Goal: Transaction & Acquisition: Purchase product/service

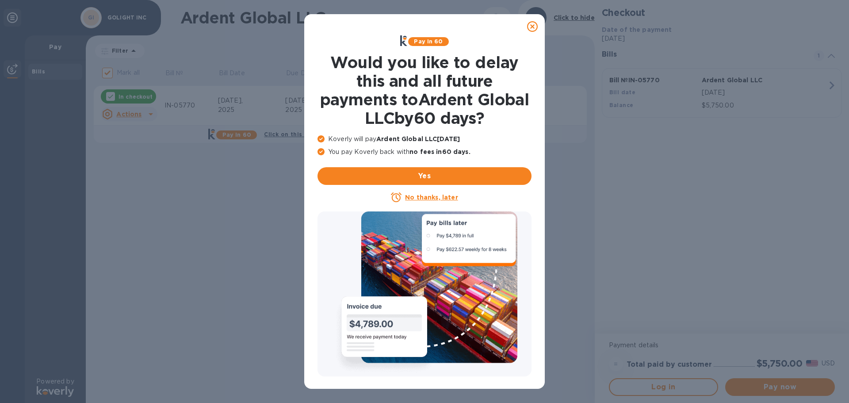
click at [532, 28] on icon at bounding box center [532, 26] width 11 height 11
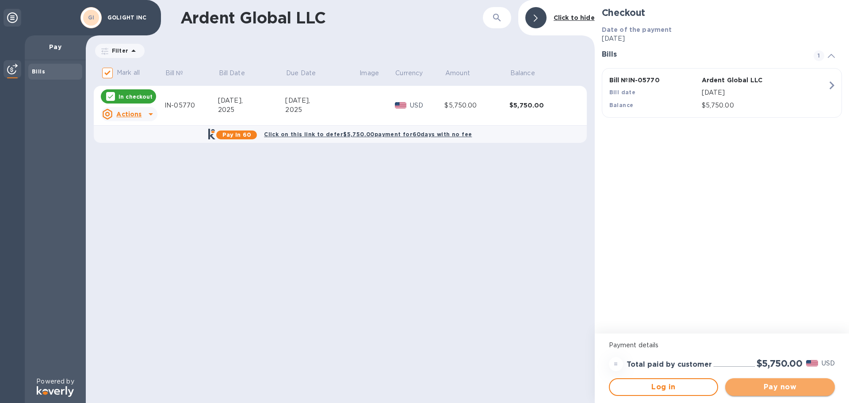
click at [796, 383] on span "Pay now" at bounding box center [779, 386] width 95 height 11
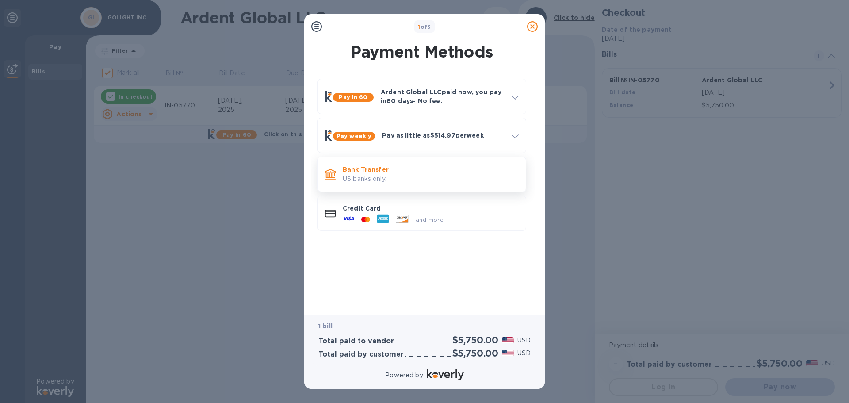
click at [358, 181] on p "US banks only." at bounding box center [431, 178] width 176 height 9
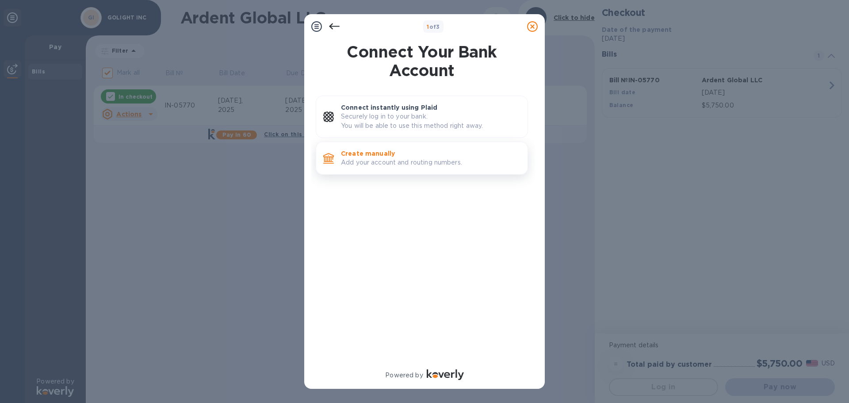
click at [358, 156] on p "Create manually" at bounding box center [430, 153] width 179 height 9
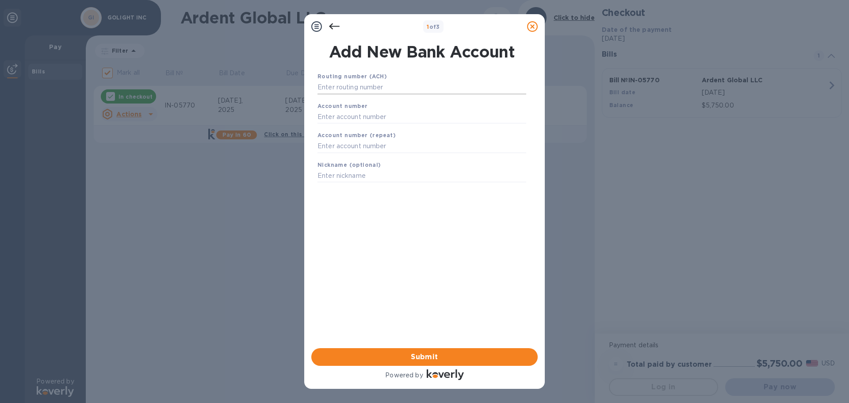
click at [328, 85] on input "text" at bounding box center [421, 87] width 209 height 13
type input "8"
type input "104100783"
click at [339, 127] on input "text" at bounding box center [421, 127] width 209 height 13
type input "800953"
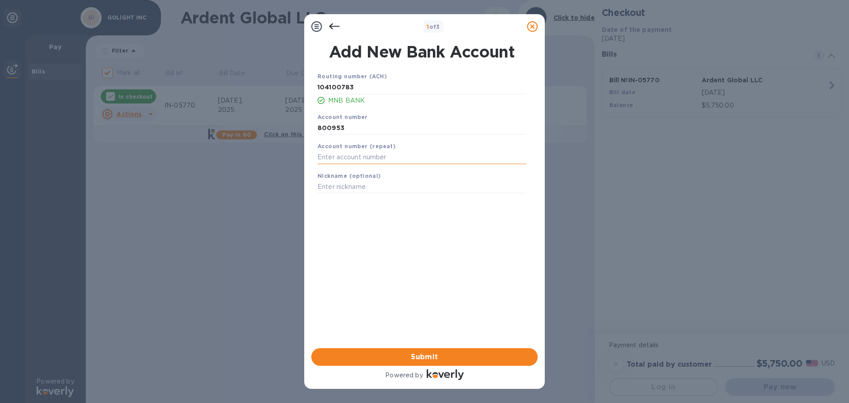
click at [335, 156] on input "text" at bounding box center [421, 157] width 209 height 13
type input "800953"
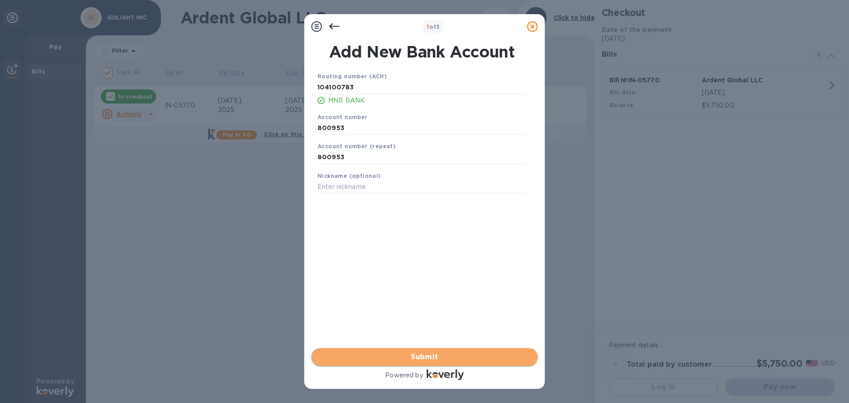
click at [435, 361] on button "Submit" at bounding box center [424, 357] width 226 height 18
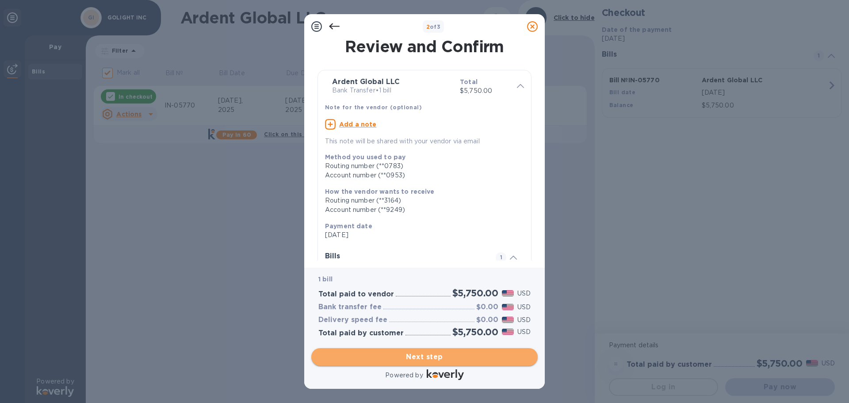
click at [420, 351] on button "Next step" at bounding box center [424, 357] width 226 height 18
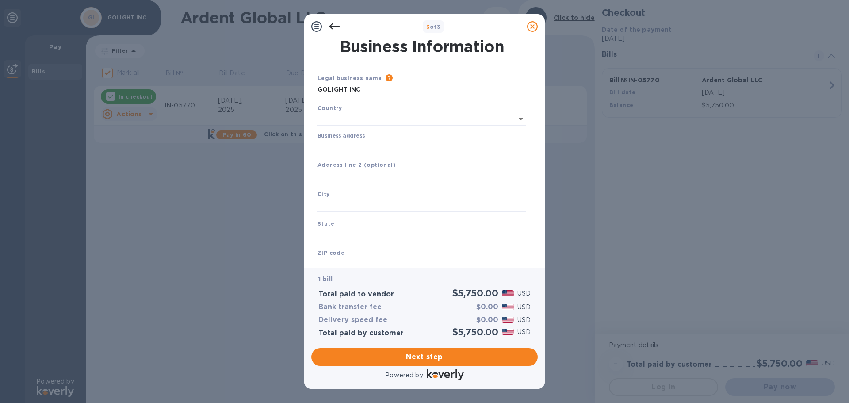
type input "[GEOGRAPHIC_DATA]"
click at [339, 144] on input "Business address" at bounding box center [421, 144] width 209 height 13
type input "[STREET_ADDRESS]"
click at [325, 206] on input "text" at bounding box center [421, 203] width 209 height 13
type input "[PERSON_NAME]"
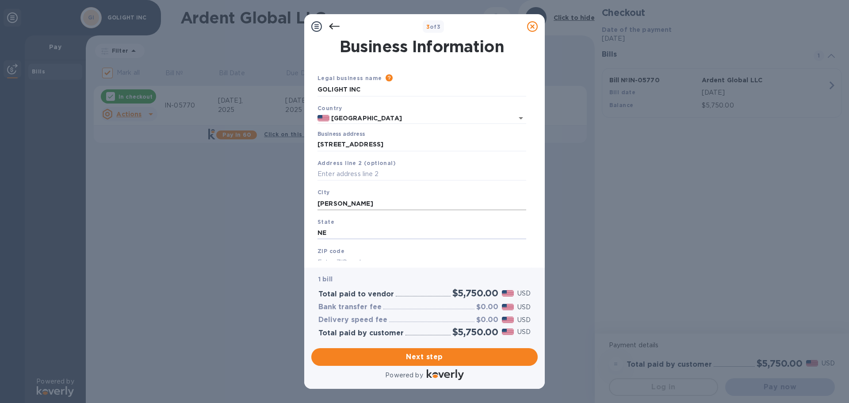
type input "NE"
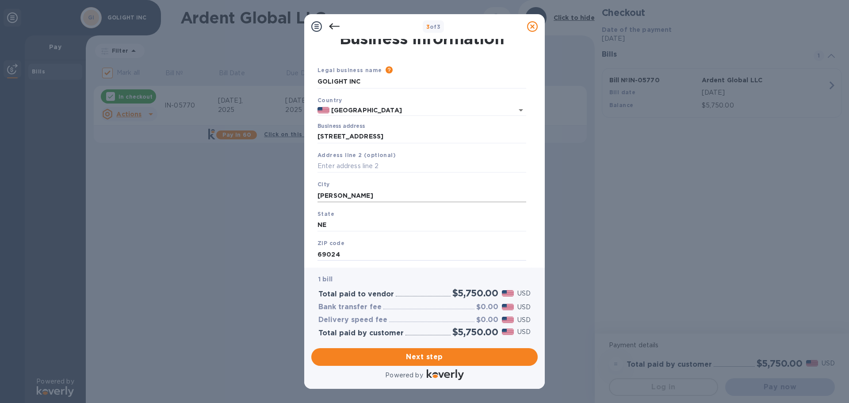
type input "69024"
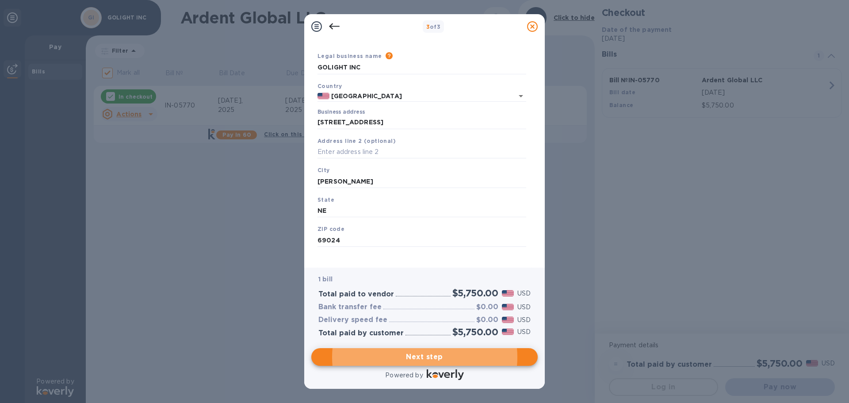
scroll to position [30, 0]
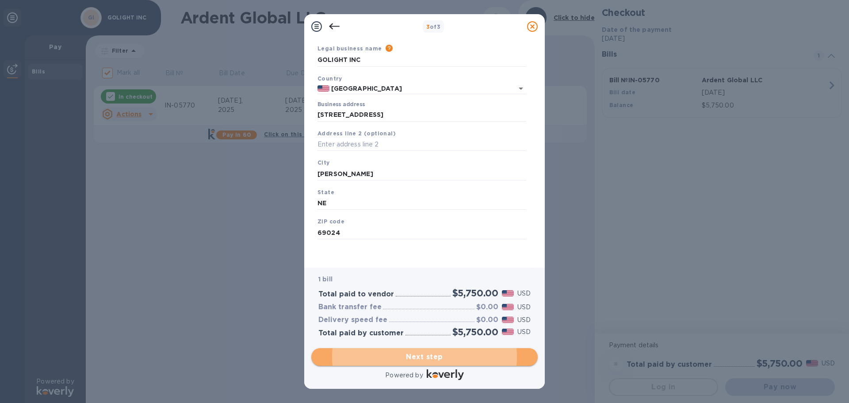
click at [410, 358] on span "Next step" at bounding box center [424, 356] width 212 height 11
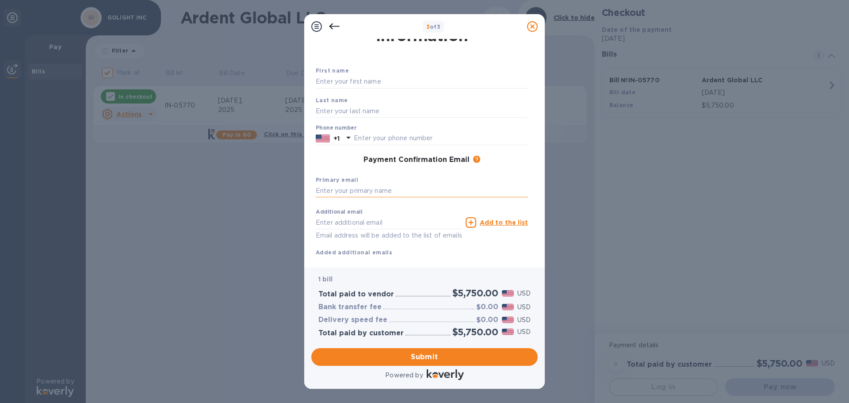
click at [335, 190] on input "text" at bounding box center [422, 190] width 212 height 13
type input "[EMAIL_ADDRESS][DOMAIN_NAME]"
click at [434, 354] on span "Submit" at bounding box center [424, 356] width 212 height 11
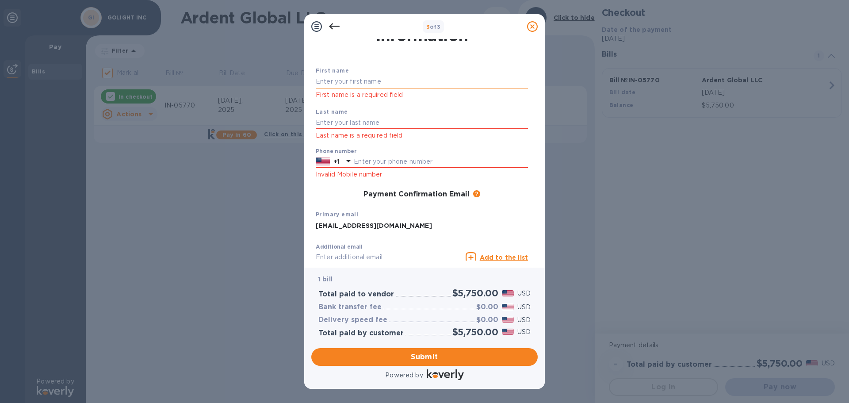
click at [360, 84] on input "text" at bounding box center [422, 81] width 212 height 13
type input "[PERSON_NAME]"
type input "Davidson"
type input "3082783131"
click at [423, 359] on span "Submit" at bounding box center [424, 356] width 212 height 11
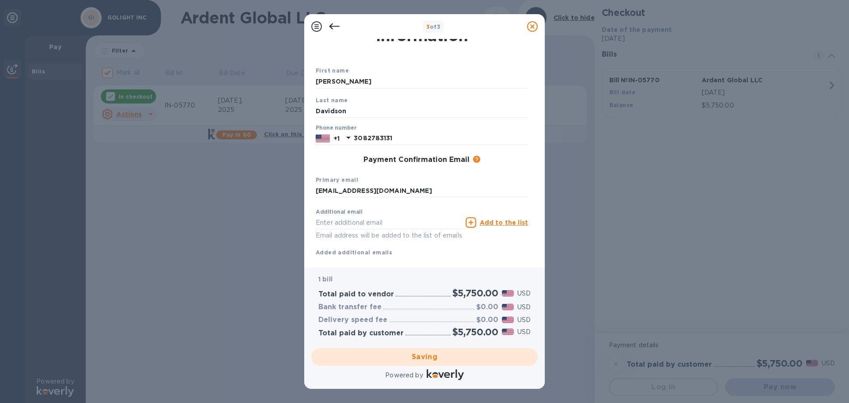
checkbox input "false"
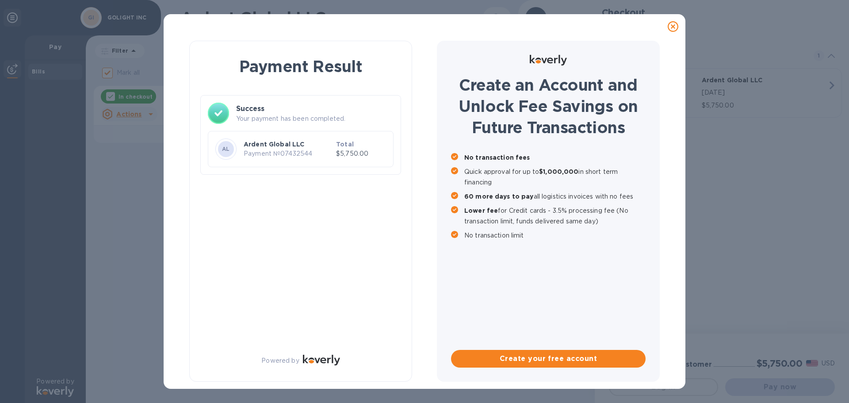
scroll to position [0, 0]
